Goal: Navigation & Orientation: Find specific page/section

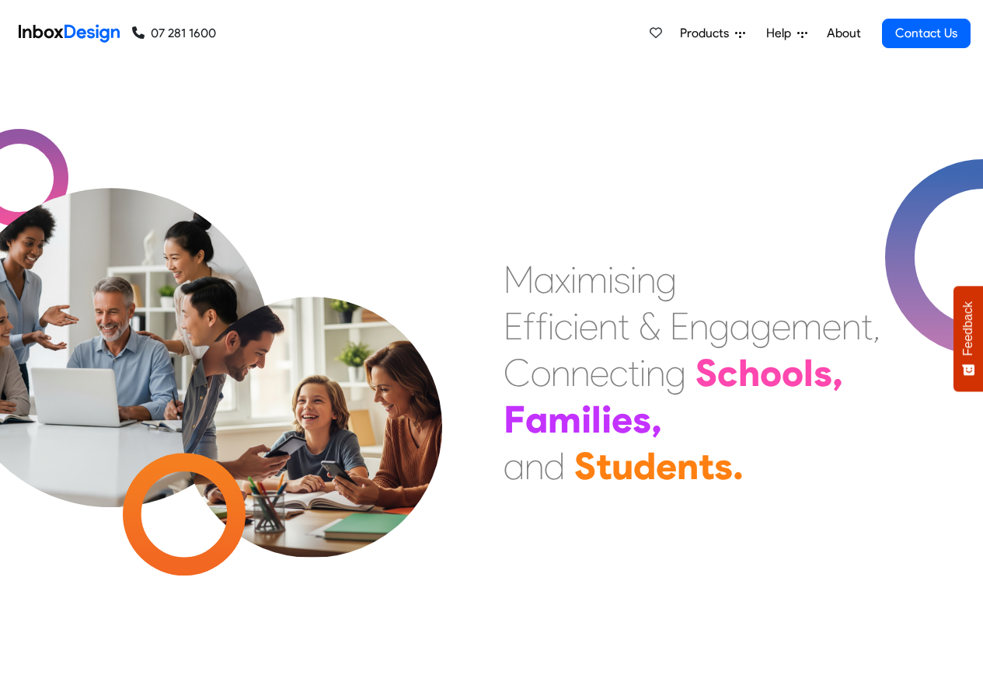
click at [716, 35] on span "Products" at bounding box center [707, 33] width 55 height 19
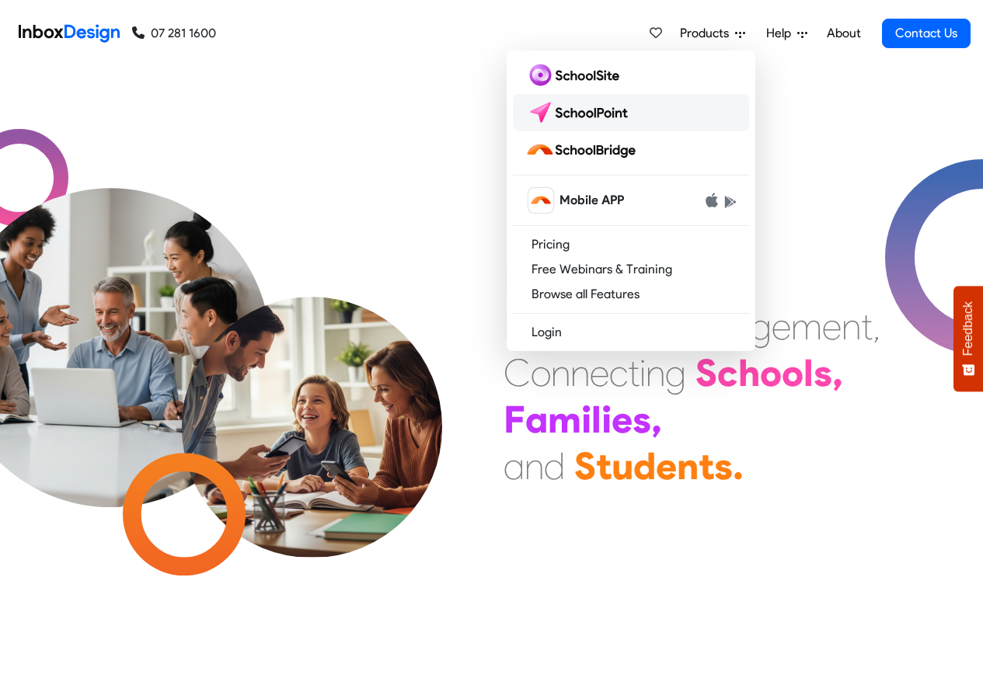
click at [594, 115] on img at bounding box center [580, 112] width 110 height 25
